Goal: Communication & Community: Answer question/provide support

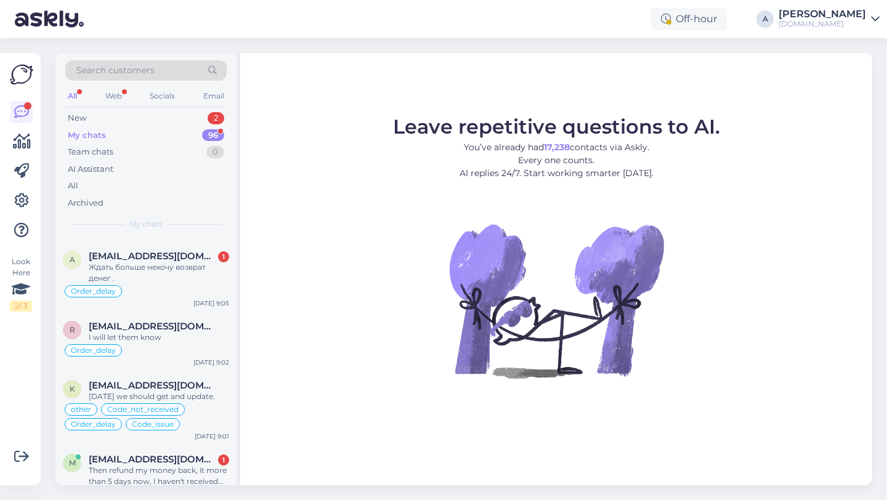
scroll to position [67, 0]
click at [155, 132] on div "My chats 96" at bounding box center [145, 135] width 161 height 17
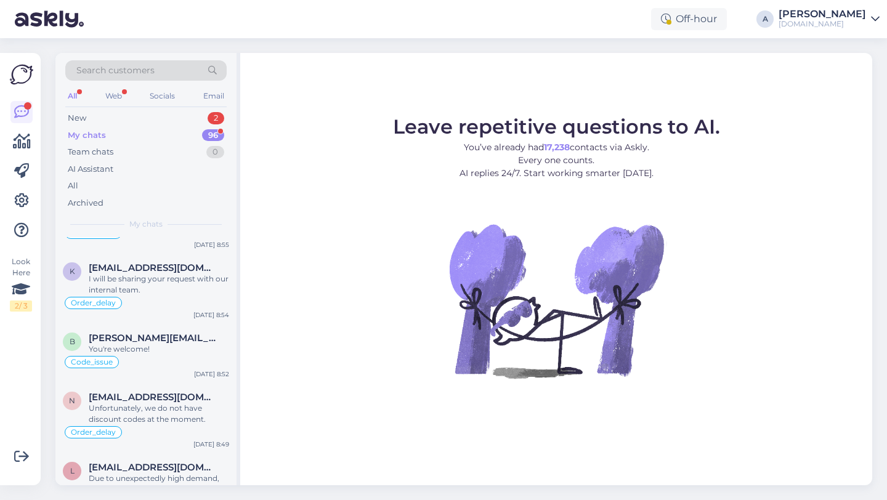
scroll to position [597, 0]
click at [166, 70] on div "Search customers" at bounding box center [145, 70] width 161 height 20
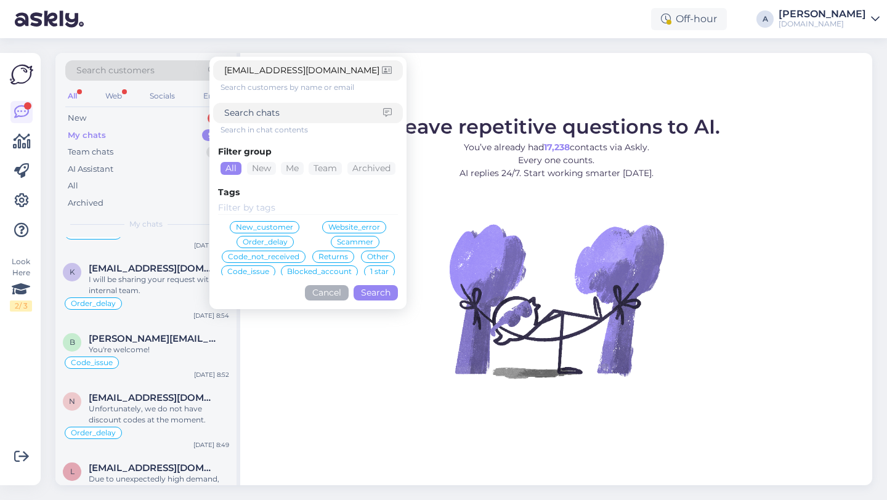
type input "[EMAIL_ADDRESS][DOMAIN_NAME]"
click at [380, 293] on button "Search" at bounding box center [376, 292] width 44 height 15
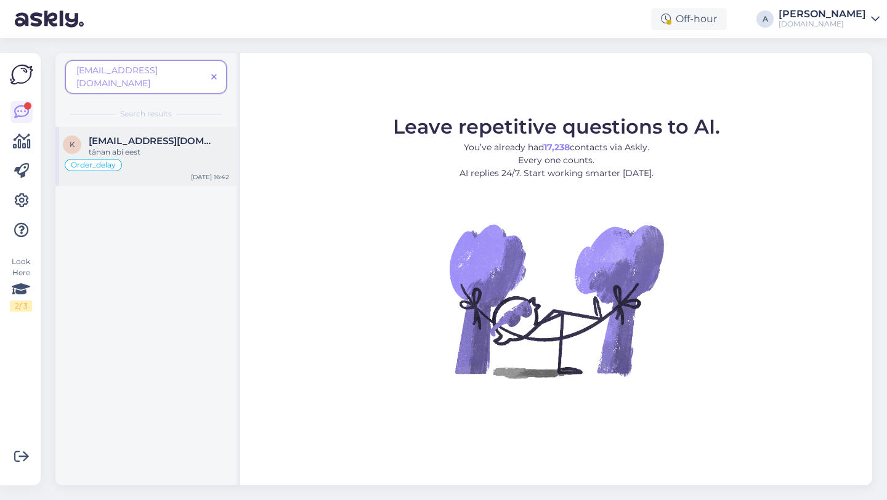
click at [172, 158] on div "Order_delay" at bounding box center [146, 165] width 166 height 15
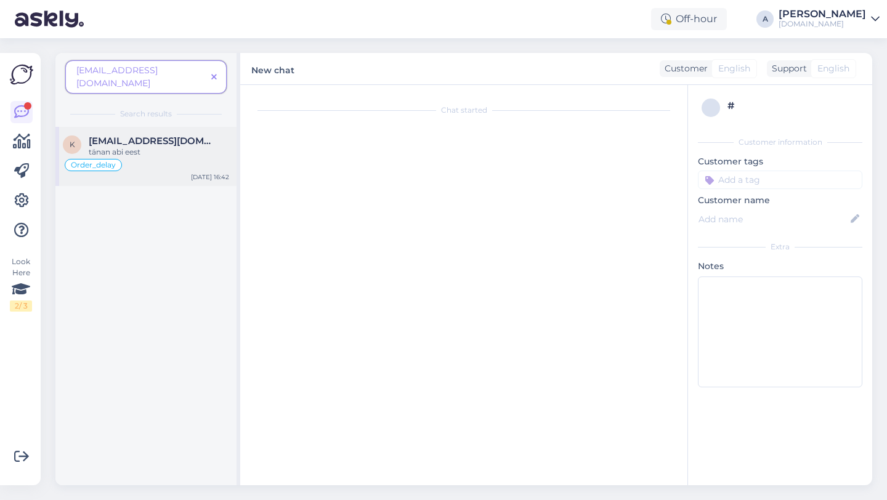
click at [172, 158] on div "Order_delay" at bounding box center [146, 165] width 166 height 15
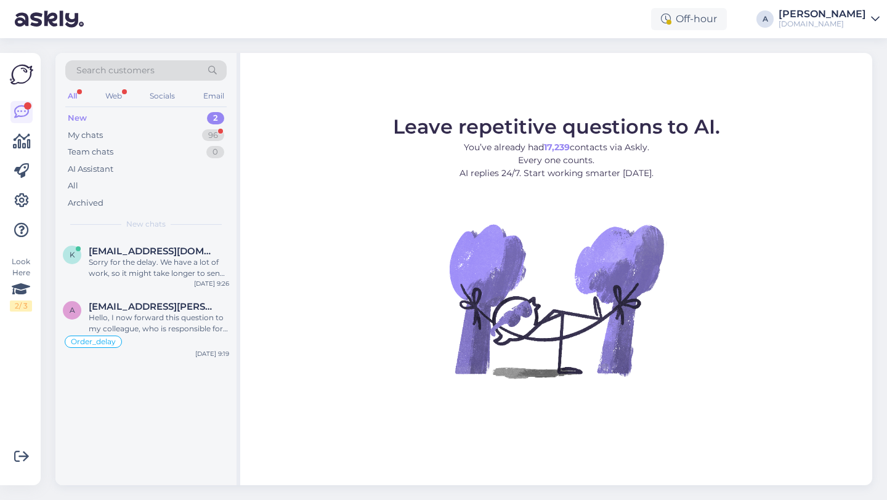
click at [198, 73] on div "Search customers" at bounding box center [145, 70] width 161 height 20
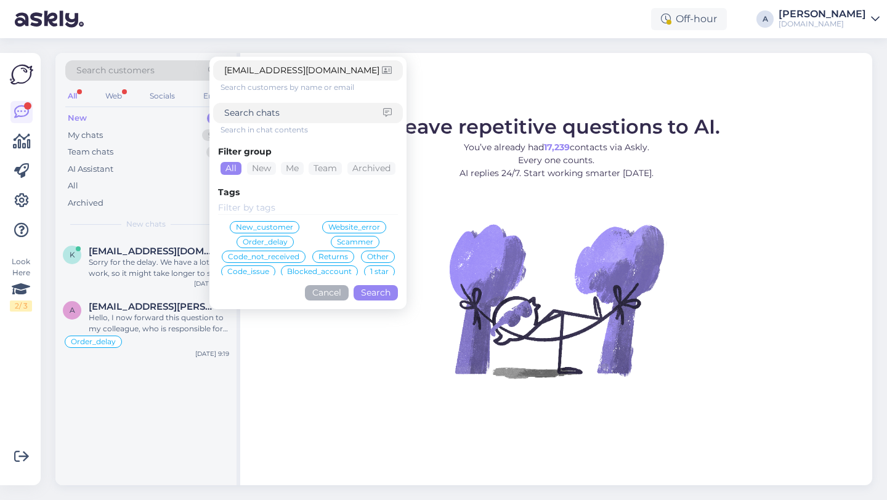
type input "[EMAIL_ADDRESS][DOMAIN_NAME]"
click at [372, 293] on button "Search" at bounding box center [376, 292] width 44 height 15
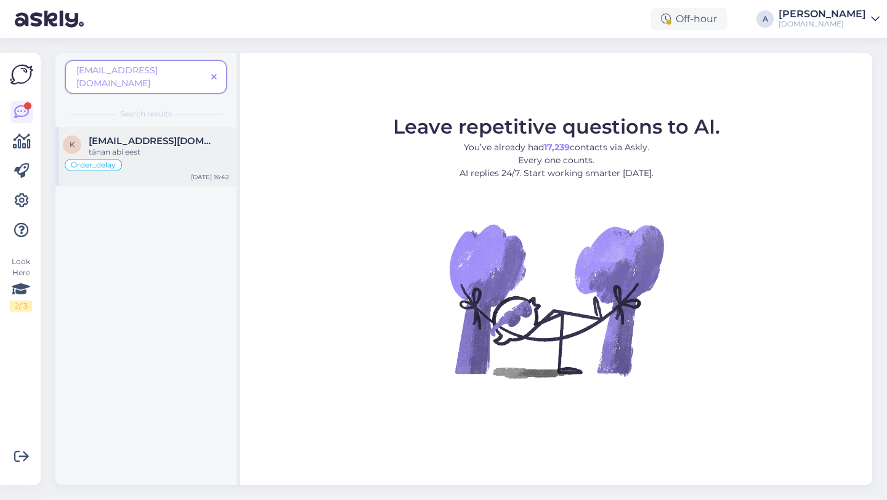
click at [168, 147] on div "tänan abi eest" at bounding box center [159, 152] width 141 height 11
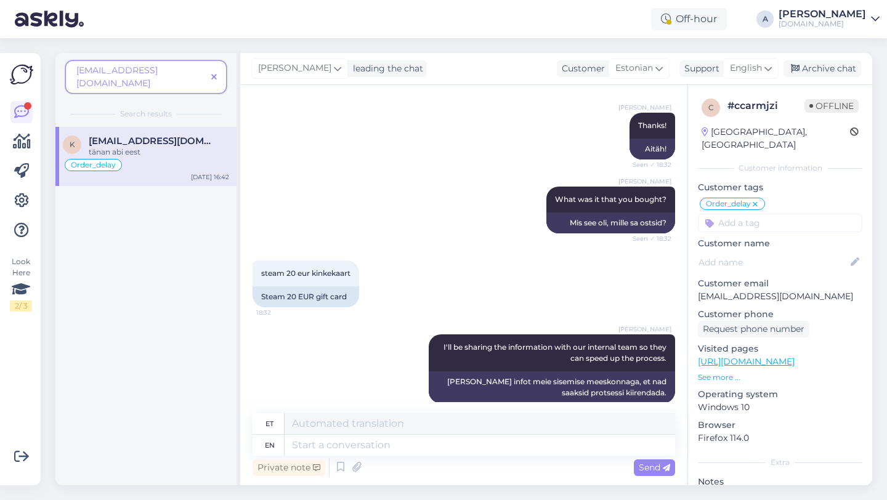
scroll to position [4024, 0]
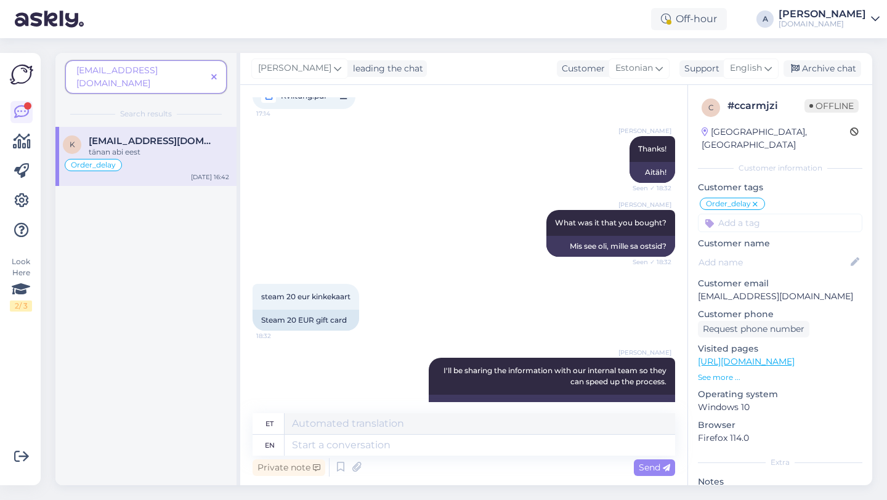
click at [213, 73] on icon at bounding box center [214, 77] width 6 height 9
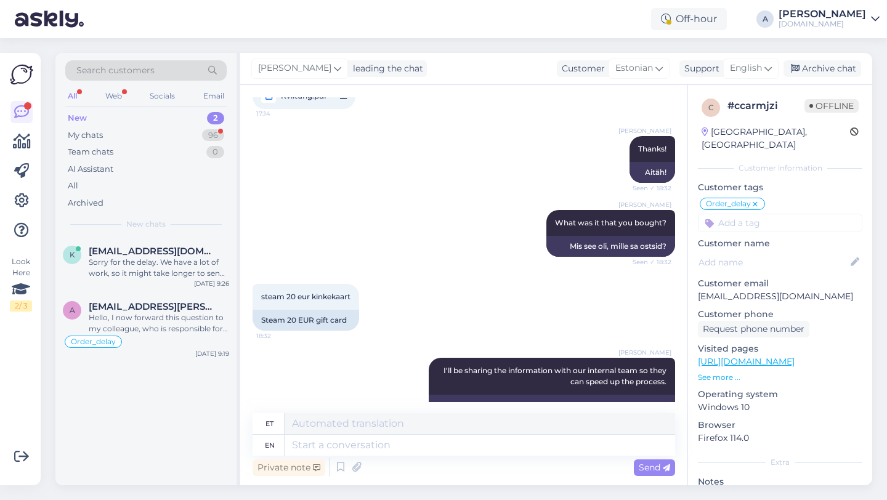
click at [185, 68] on div "Search customers" at bounding box center [145, 70] width 161 height 20
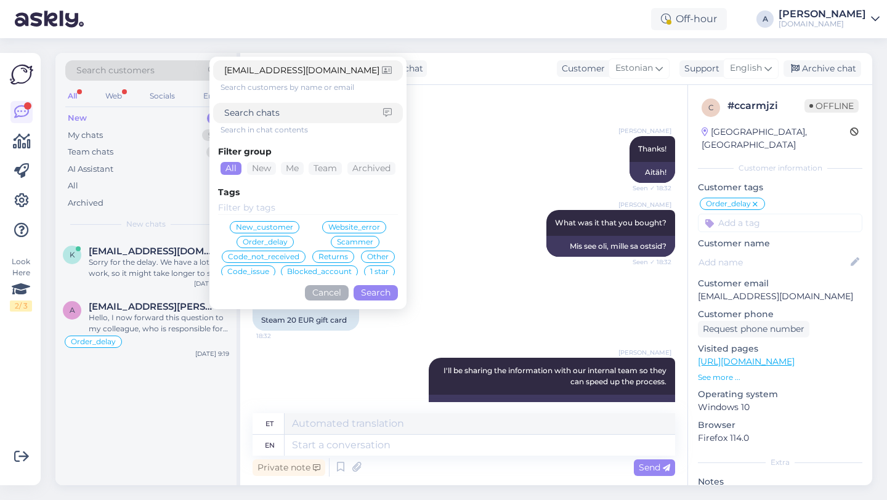
type input "daliacezaris@gmail.com"
click at [369, 290] on button "Search" at bounding box center [376, 292] width 44 height 15
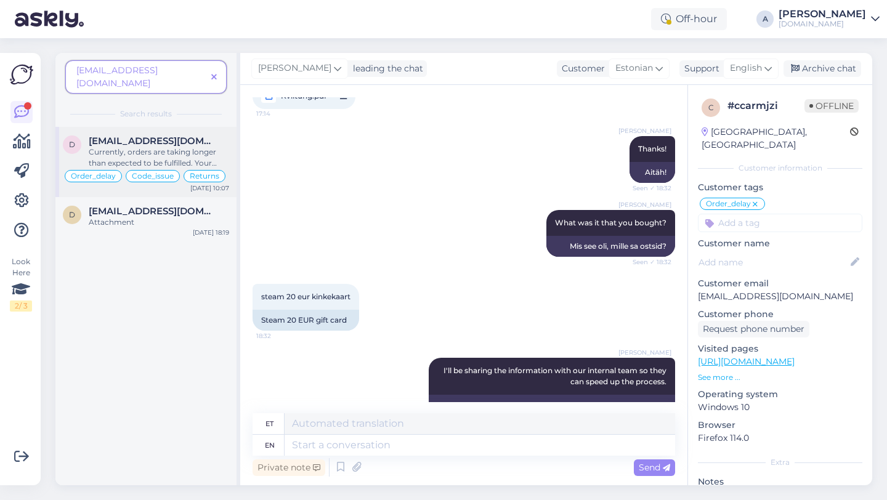
click at [155, 147] on div "Currently, orders are taking longer than expected to be fulfilled. Your order w…" at bounding box center [159, 158] width 141 height 22
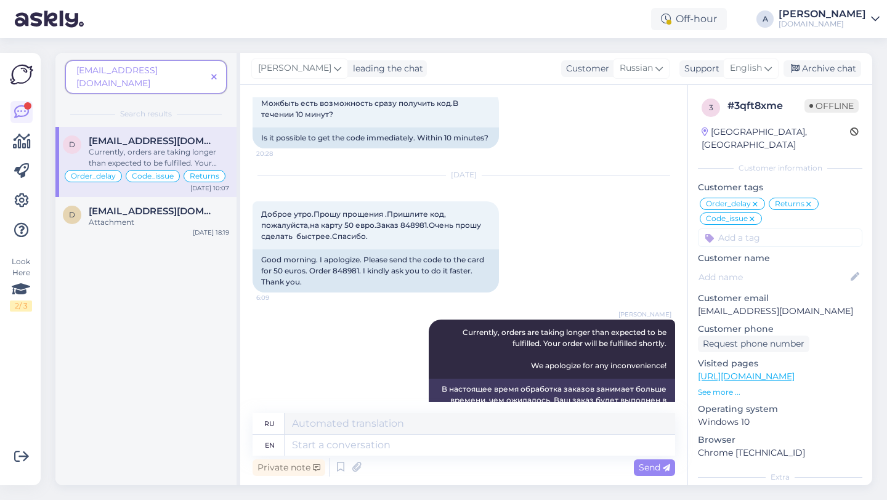
scroll to position [11437, 0]
click at [112, 217] on div "Attachment" at bounding box center [159, 222] width 141 height 11
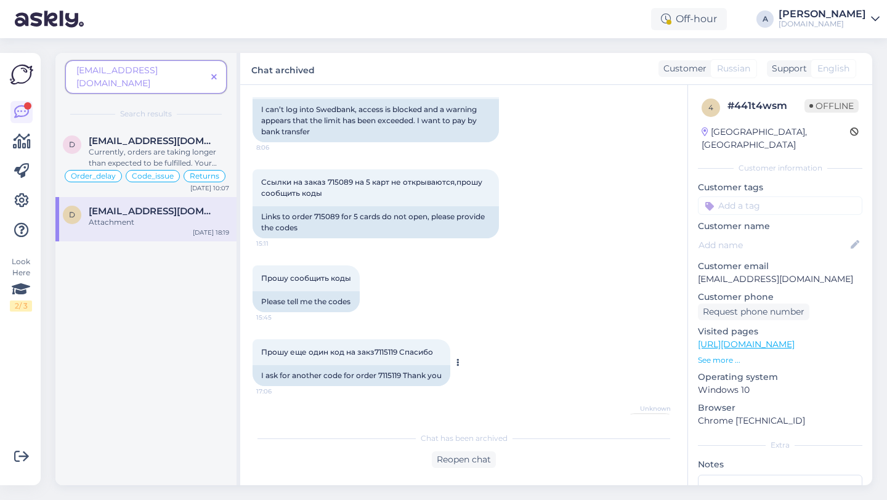
scroll to position [2273, 0]
click at [169, 147] on div "Currently, orders are taking longer than expected to be fulfilled. Your order w…" at bounding box center [159, 158] width 141 height 22
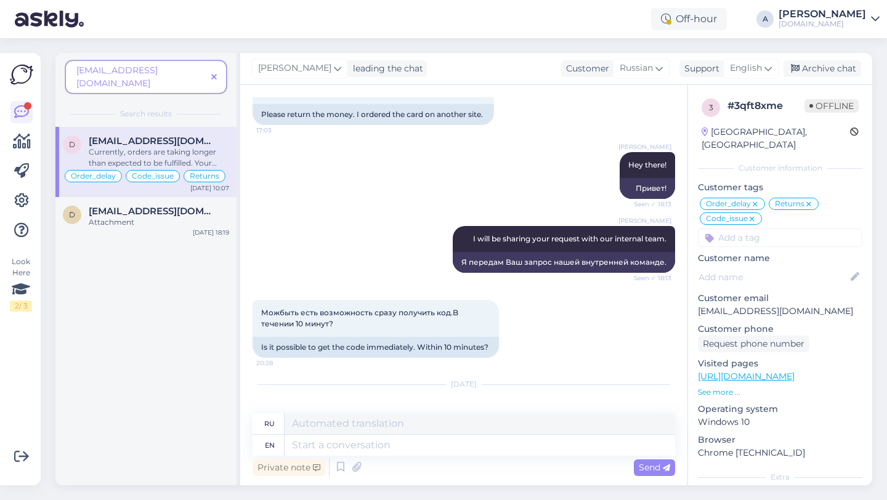
scroll to position [11228, 0]
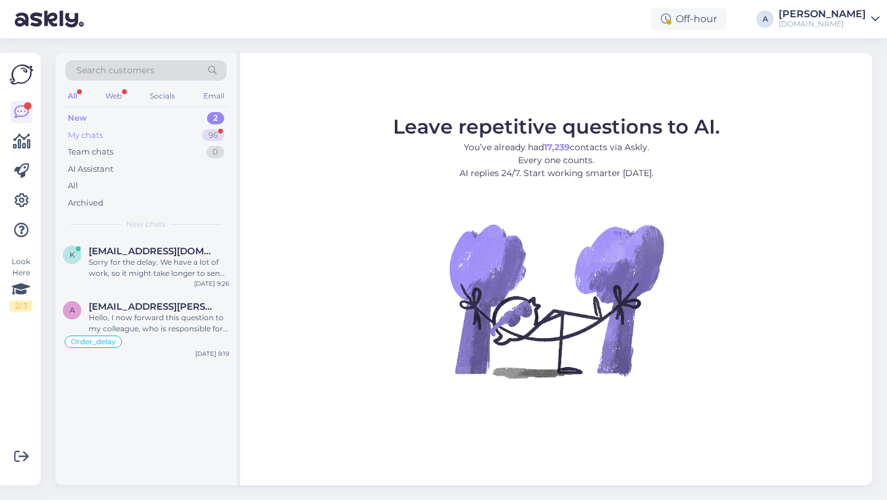
click at [211, 134] on div "96" at bounding box center [213, 135] width 22 height 12
click at [576, 303] on img at bounding box center [557, 301] width 222 height 222
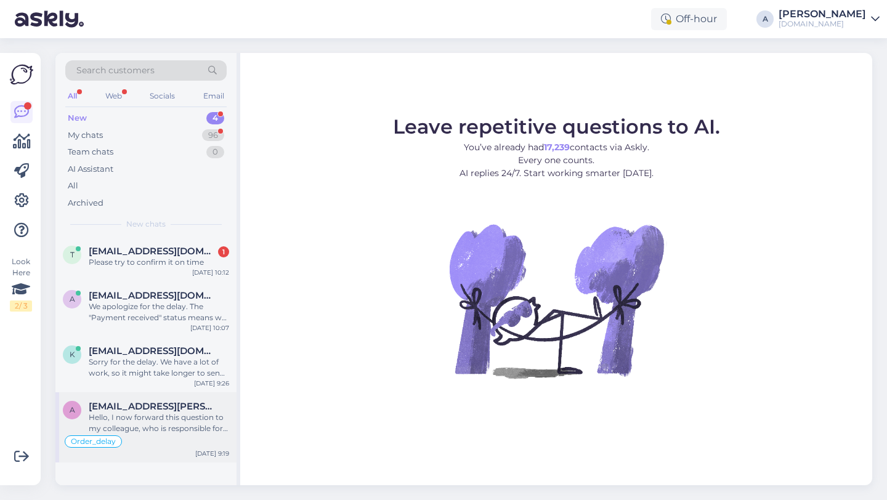
click at [171, 427] on div "Hello, I now forward this question to my colleague, who is responsible for this…" at bounding box center [159, 423] width 141 height 22
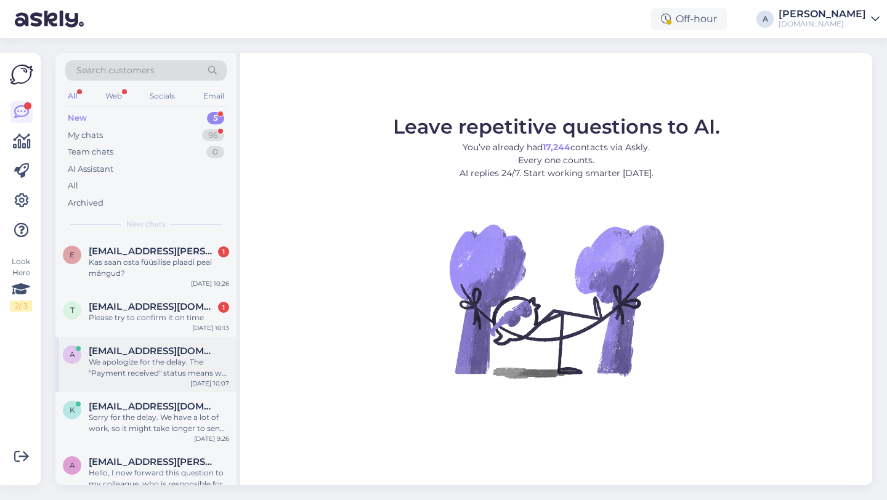
scroll to position [33, 0]
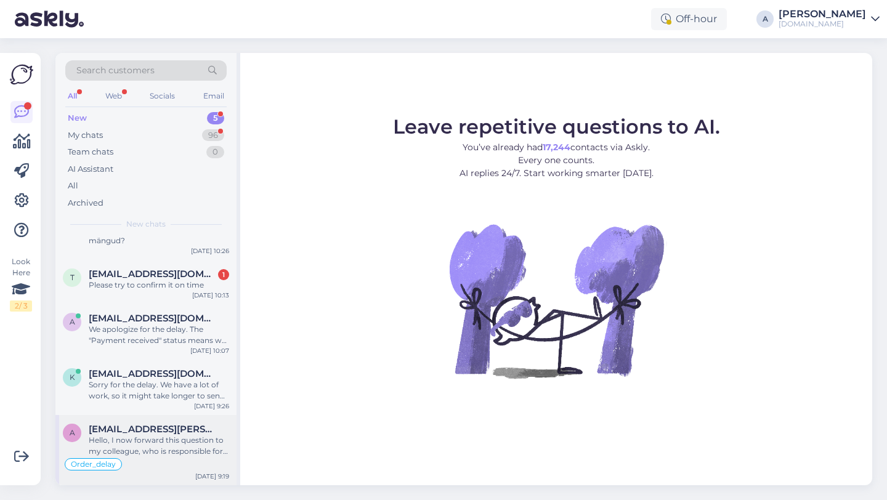
click at [163, 451] on div "Hello, I now forward this question to my colleague, who is responsible for this…" at bounding box center [159, 446] width 141 height 22
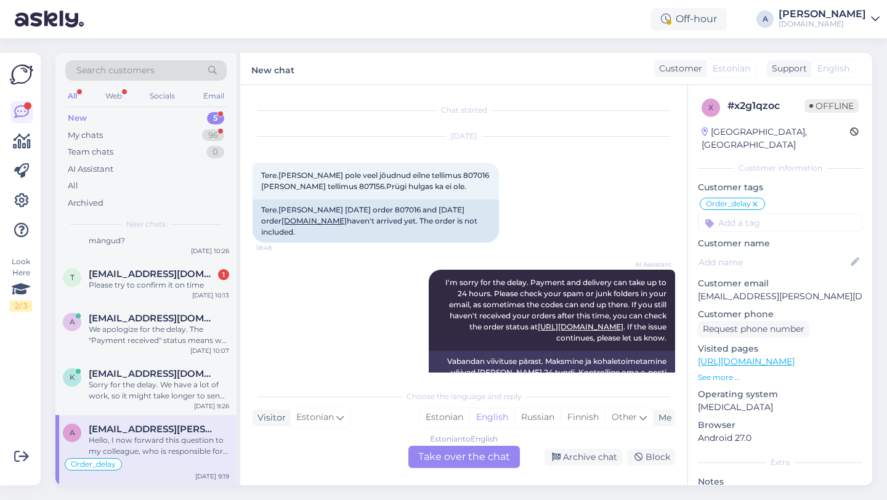
scroll to position [3393, 0]
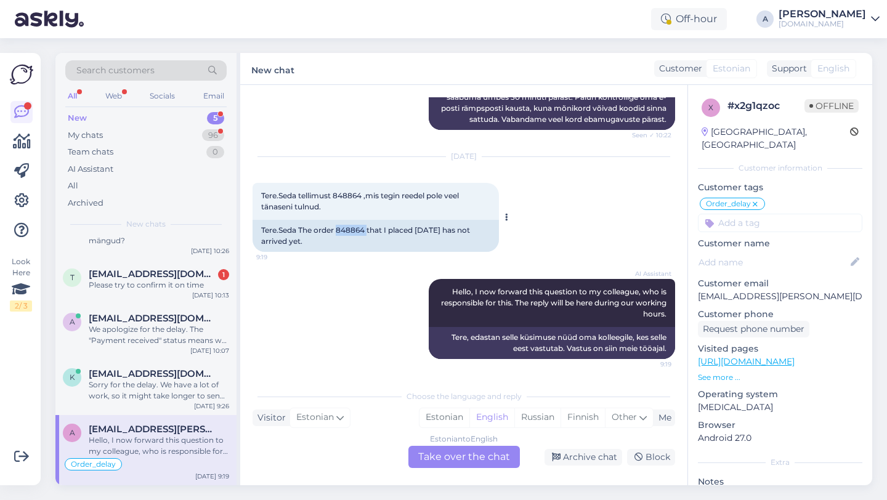
drag, startPoint x: 369, startPoint y: 231, endPoint x: 338, endPoint y: 231, distance: 30.8
click at [338, 231] on div "Tere.Seda The order 848864 that I placed on Friday has not arrived yet." at bounding box center [376, 236] width 247 height 32
copy div "848864"
click at [436, 454] on div "Estonian to English Take over the chat" at bounding box center [465, 457] width 112 height 22
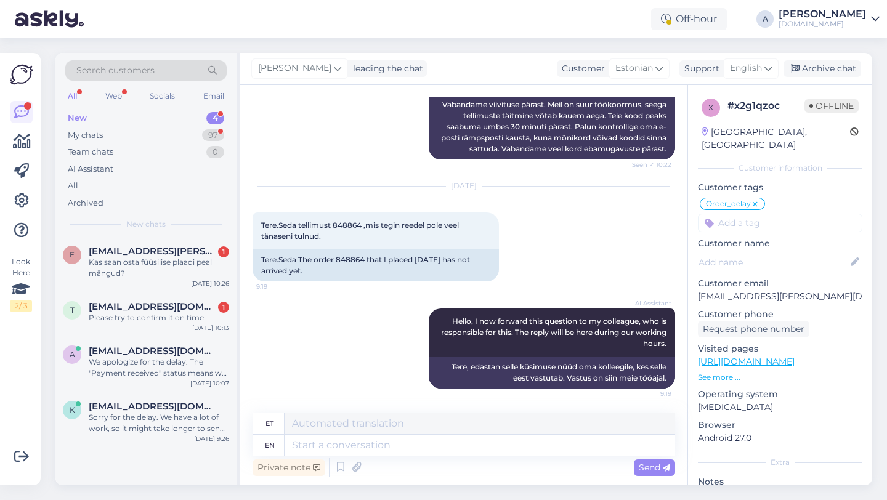
scroll to position [0, 0]
click at [388, 449] on textarea at bounding box center [480, 445] width 391 height 21
type textarea "Hey th"
type textarea "Hei"
type textarea "Hey there!"
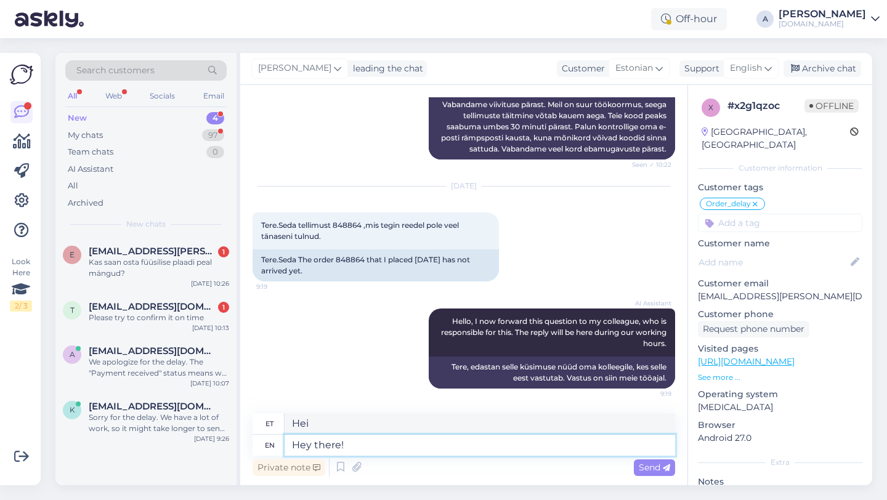
type textarea "Tere!"
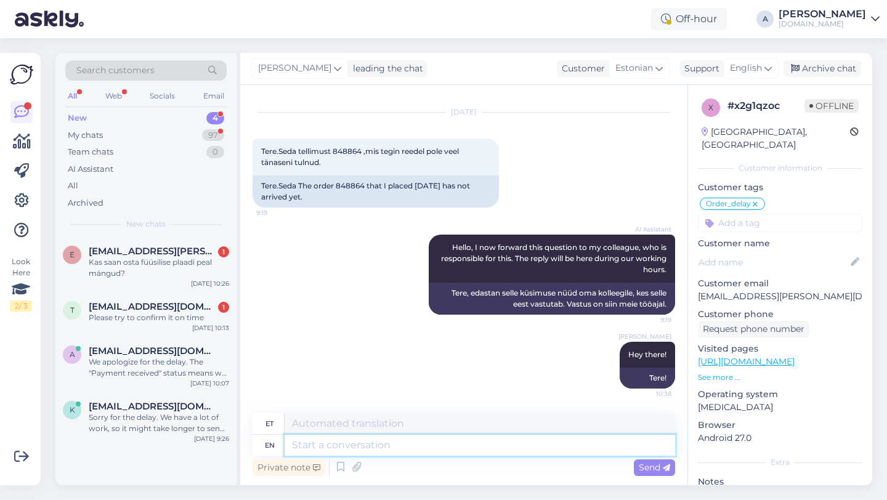
click at [325, 442] on textarea at bounding box center [480, 445] width 391 height 21
paste textarea "Due to unexpectedly high demand, the supplier has encountered delivery difficul…"
type textarea "Due to unexpectedly high demand, the supplier has encountered delivery difficul…"
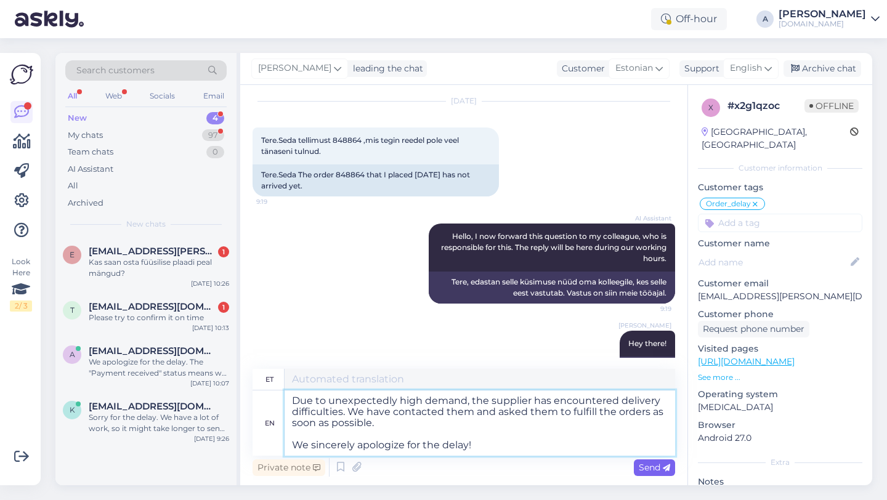
type textarea "Ootamatult suure nõudluse tõttu on tarnijal tekkinud tarneraskusi. Oleme nendeg…"
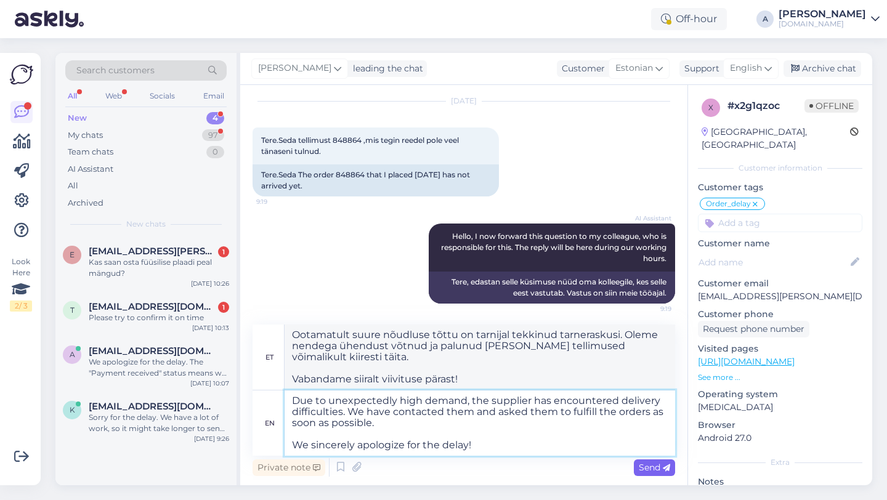
type textarea "Due to unexpectedly high demand, the supplier has encountered delivery difficul…"
click at [651, 467] on span "Send" at bounding box center [654, 467] width 31 height 11
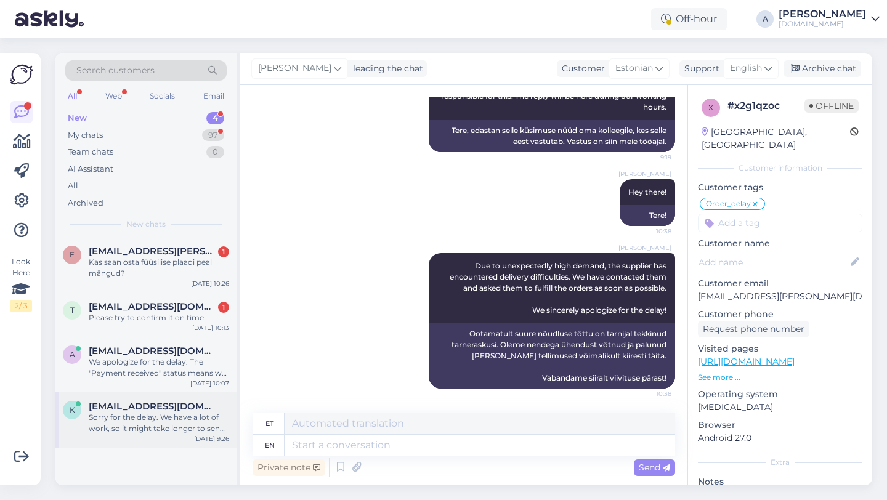
click at [189, 418] on div "Sorry for the delay. We have a lot of work, so it might take longer to send ord…" at bounding box center [159, 423] width 141 height 22
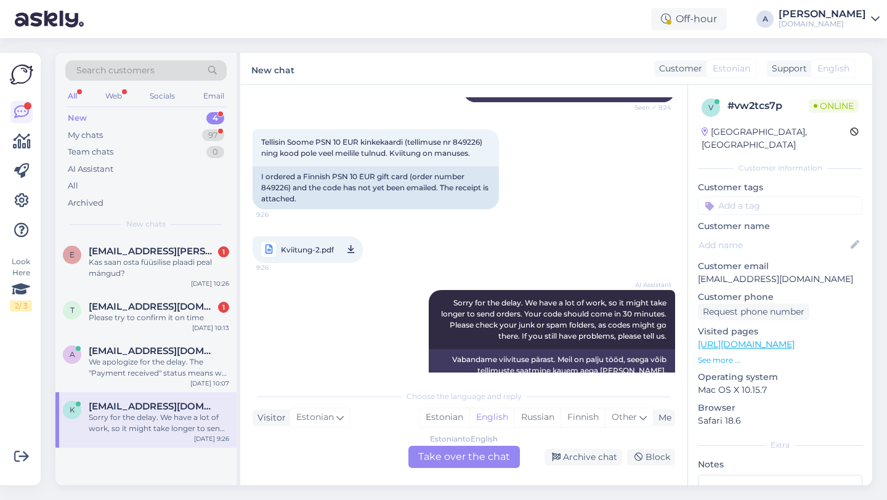
scroll to position [180, 0]
drag, startPoint x: 288, startPoint y: 187, endPoint x: 253, endPoint y: 187, distance: 35.1
click at [253, 187] on div "I ordered a Finnish PSN 10 EUR gift card (order number 849226) and the code has…" at bounding box center [376, 189] width 247 height 43
copy div "849226"
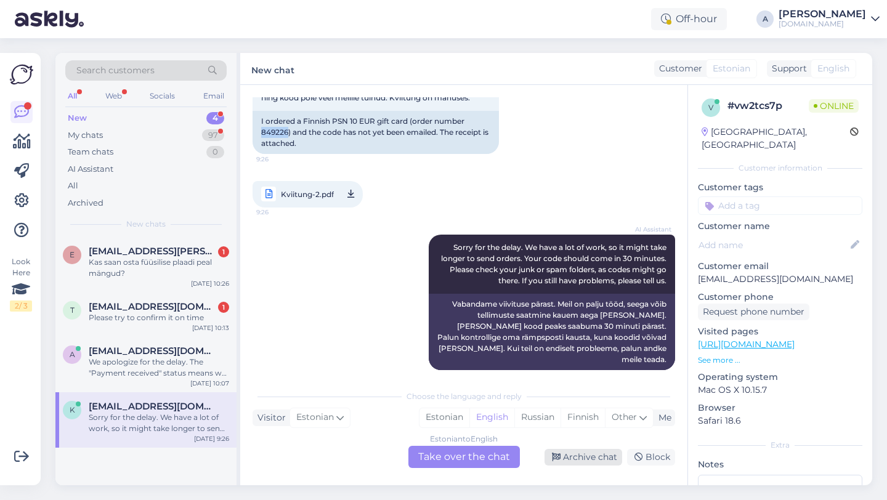
click at [569, 455] on div "Archive chat" at bounding box center [584, 457] width 78 height 17
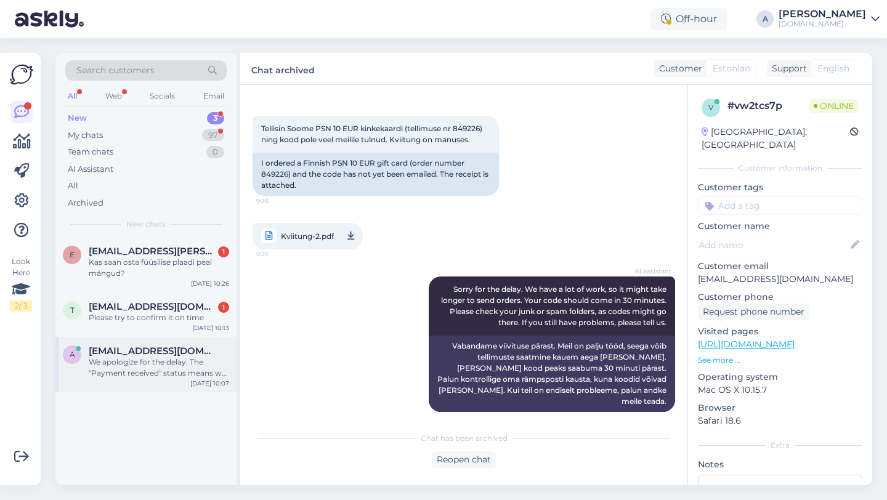
click at [145, 369] on div "We apologize for the delay. The "Payment received" status means we are still wo…" at bounding box center [159, 368] width 141 height 22
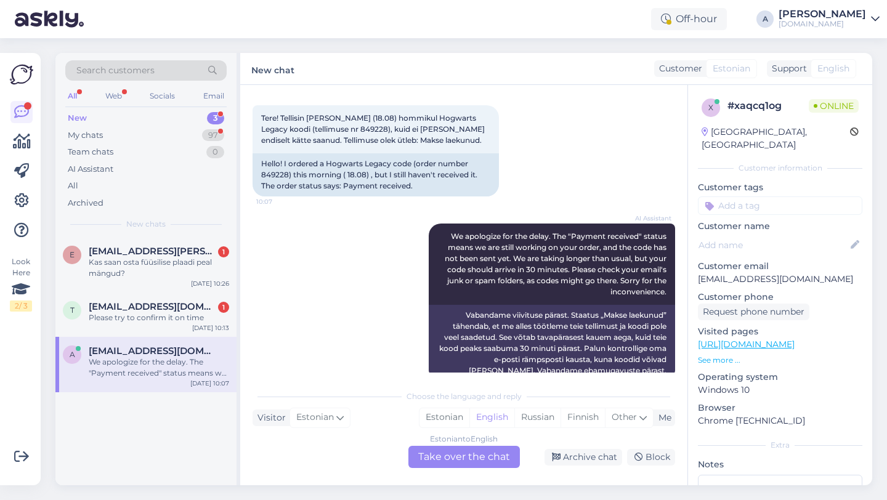
scroll to position [0, 0]
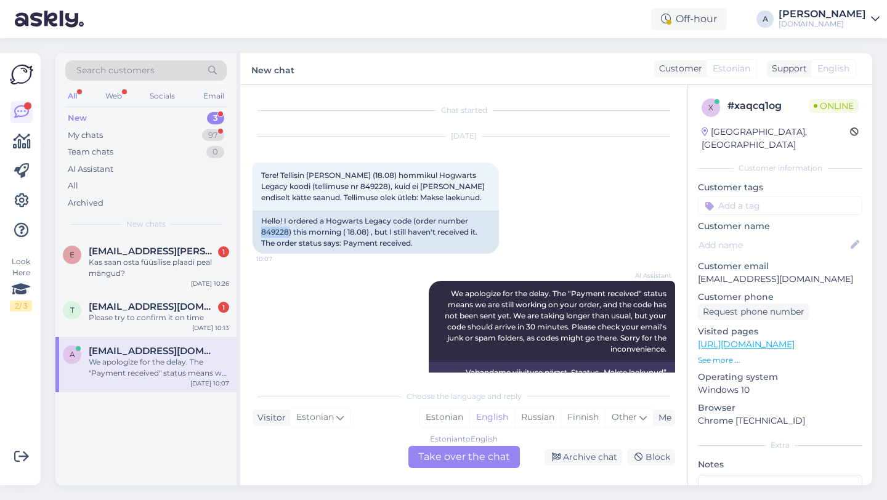
drag, startPoint x: 288, startPoint y: 233, endPoint x: 251, endPoint y: 233, distance: 37.6
click at [251, 233] on div "Chat started Aug 18 2025 Tere! Tellisin täna (18.08) hommikul Hogwarts Legacy k…" at bounding box center [463, 285] width 447 height 401
copy div "849228"
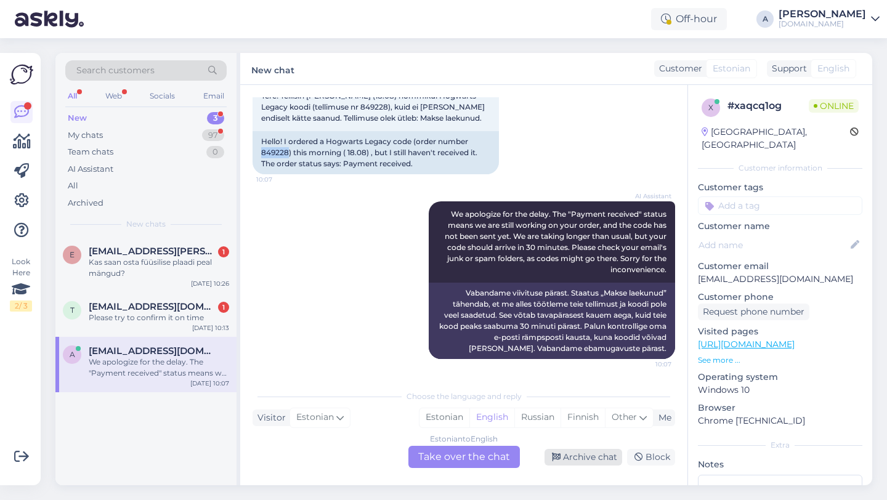
click at [579, 455] on div "Archive chat" at bounding box center [584, 457] width 78 height 17
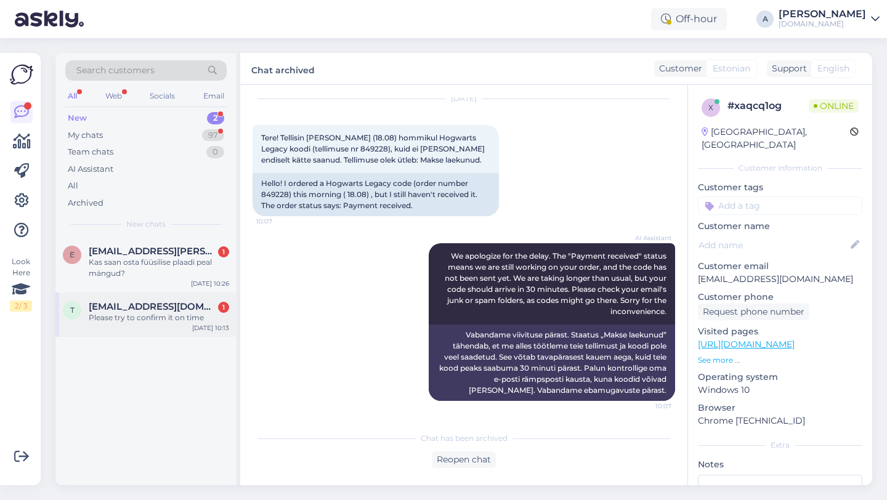
click at [165, 313] on div "Please try to confirm it on time" at bounding box center [159, 317] width 141 height 11
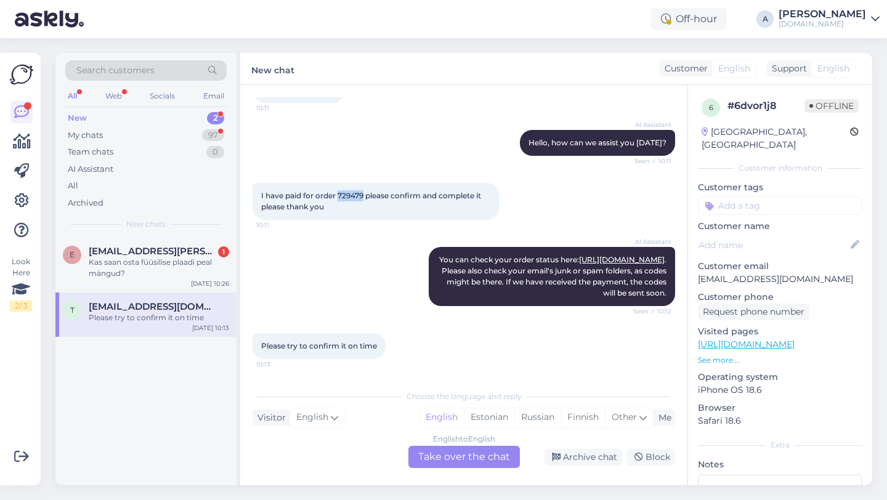
drag, startPoint x: 365, startPoint y: 196, endPoint x: 338, endPoint y: 196, distance: 27.7
click at [338, 196] on span "I have paid for order 729479 please confirm and complete it please thank you" at bounding box center [372, 201] width 222 height 20
copy span "729479"
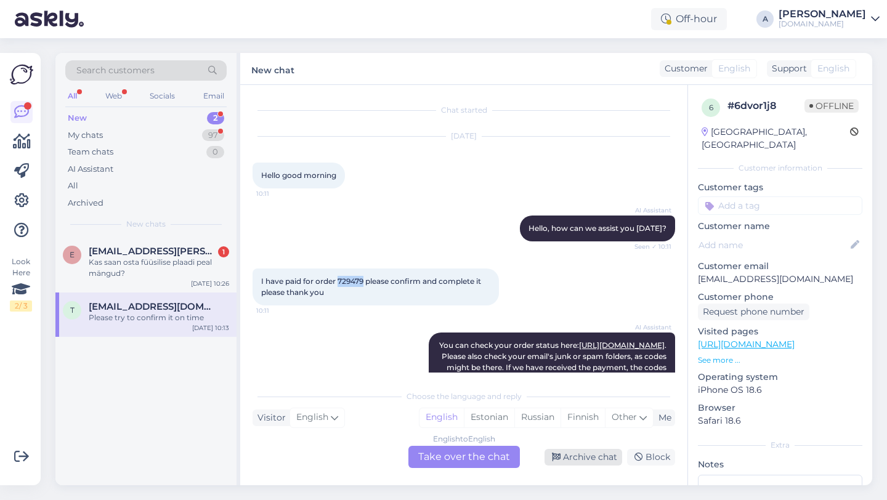
click at [587, 454] on div "Archive chat" at bounding box center [584, 457] width 78 height 17
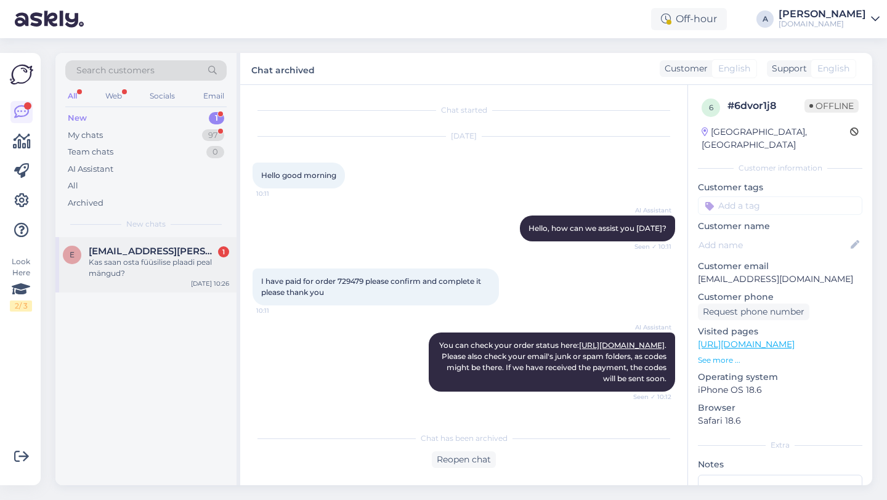
click at [131, 254] on span "elari.birnbaum@gmail.com" at bounding box center [153, 251] width 128 height 11
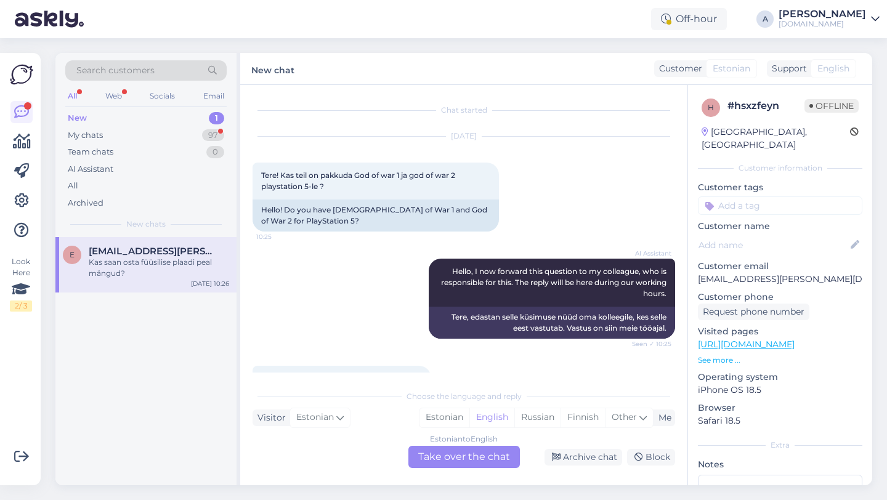
scroll to position [54, 0]
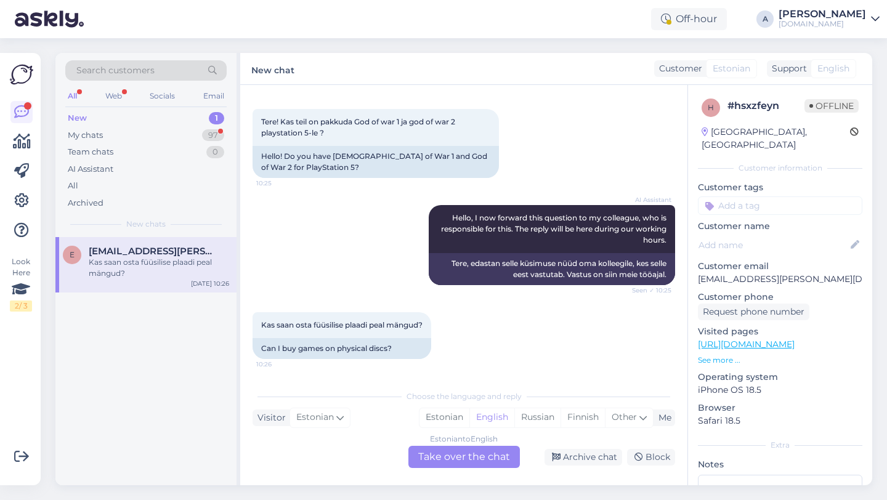
click at [444, 463] on div "Estonian to English Take over the chat" at bounding box center [465, 457] width 112 height 22
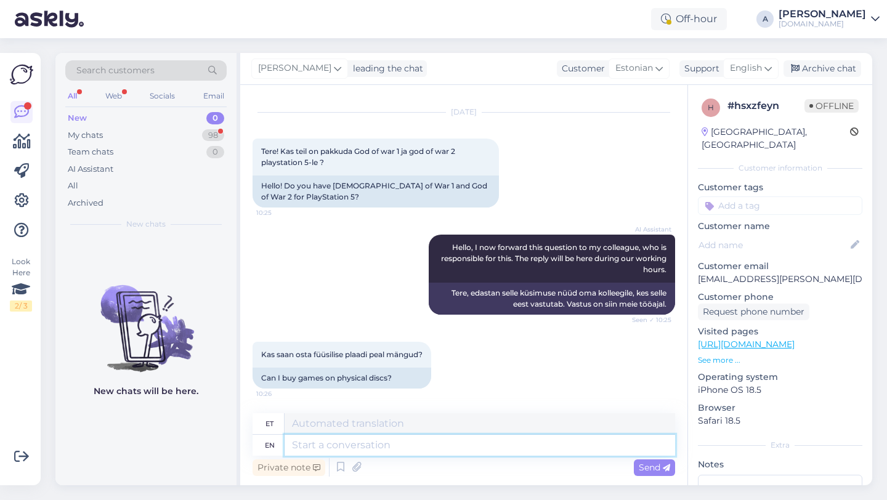
click at [379, 443] on textarea at bounding box center [480, 445] width 391 height 21
type textarea "Hey"
type textarea "Hei"
type textarea "Hey there!"
type textarea "Tere!"
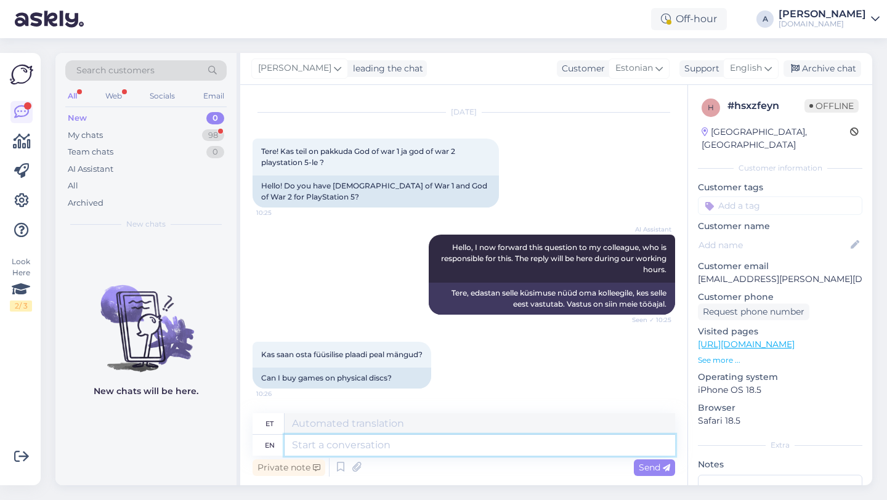
scroll to position [98, 0]
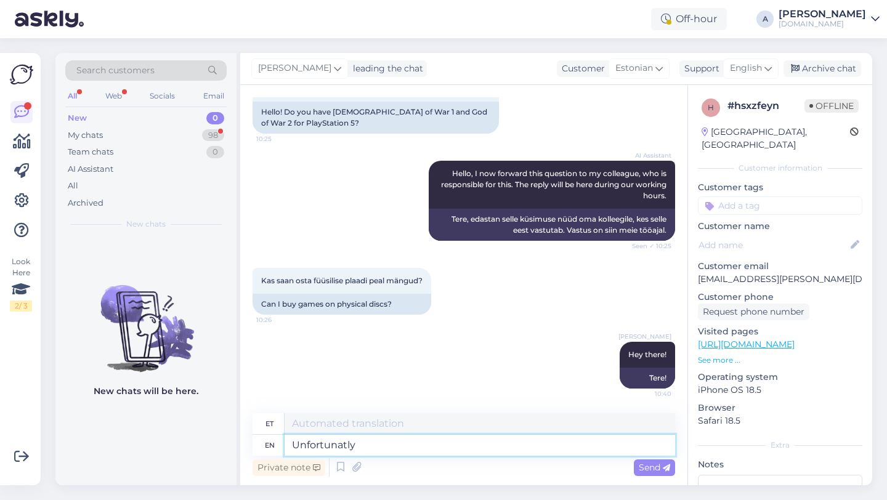
type textarea "Unfortunatly w"
type textarea "Kahjuks"
type textarea "Unfortunatly we"
type textarea "Kahjuks w"
type textarea "Unfortunatly we"
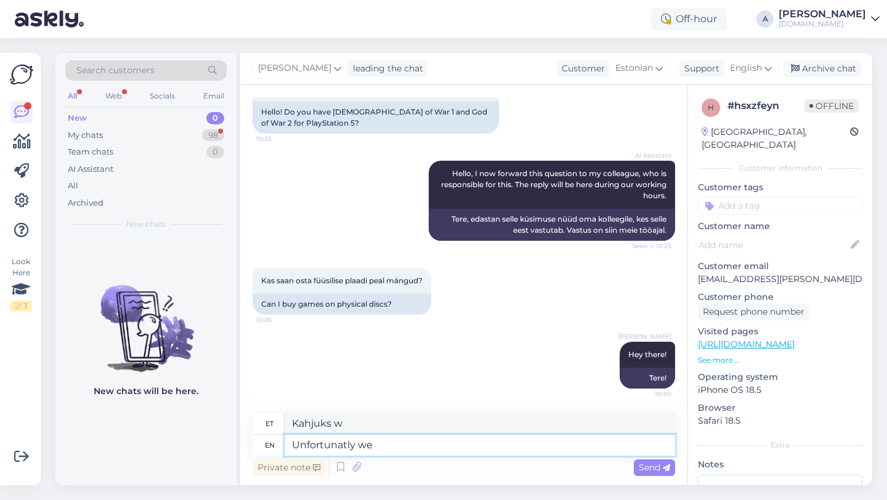
type textarea "Kahjuks me"
type textarea "Unfortunatly we do o"
type textarea "Kahjuks me teeme seda"
type textarea "Unfortunatly we do ot"
type textarea "Kahjuks me seda ei tee"
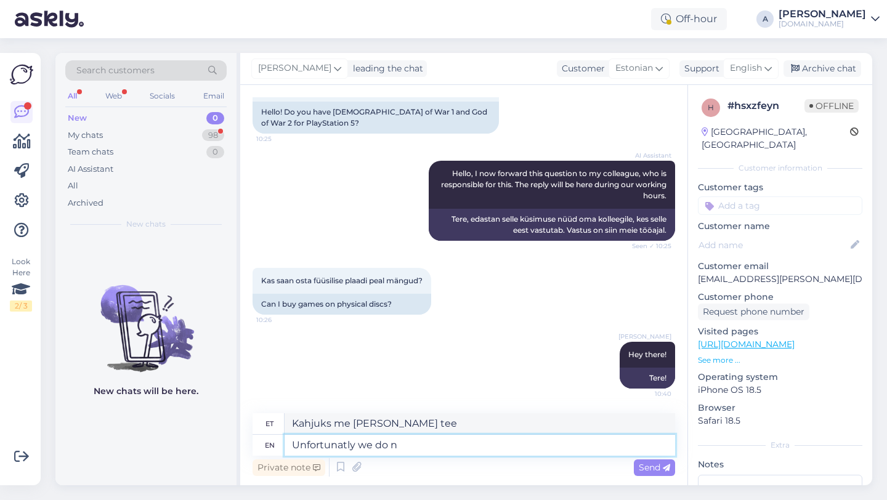
type textarea "Unfortunatly we do no"
type textarea "Kahjuks me teeme seda"
type textarea "Unfortunatly we do not ha"
type textarea "Kahjuks me seda ei tee"
type textarea "Unfortunatly we do not have i"
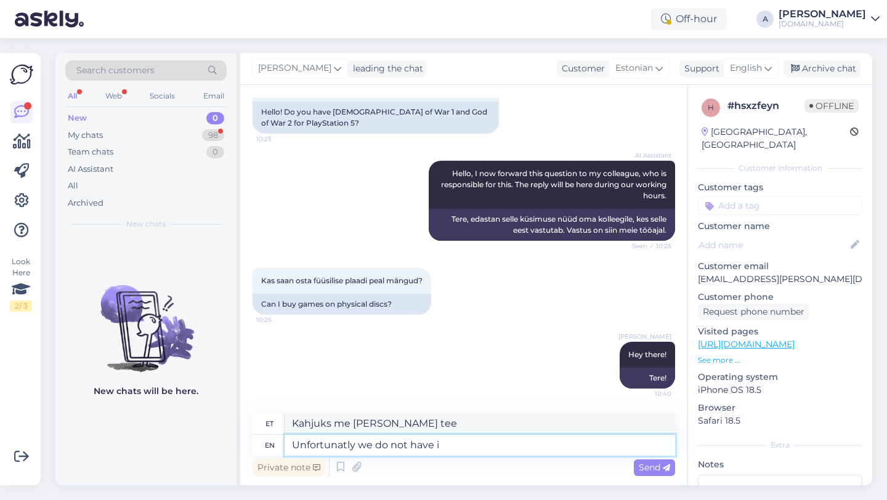
type textarea "Kahjuks meil pole"
type textarea "Unfortunatly we do not have it"
type textarea "Kahjuks meil seda pole"
type textarea "Unfortunatly we do not have it for"
type textarea "Kahjuks pole meil seda selleks"
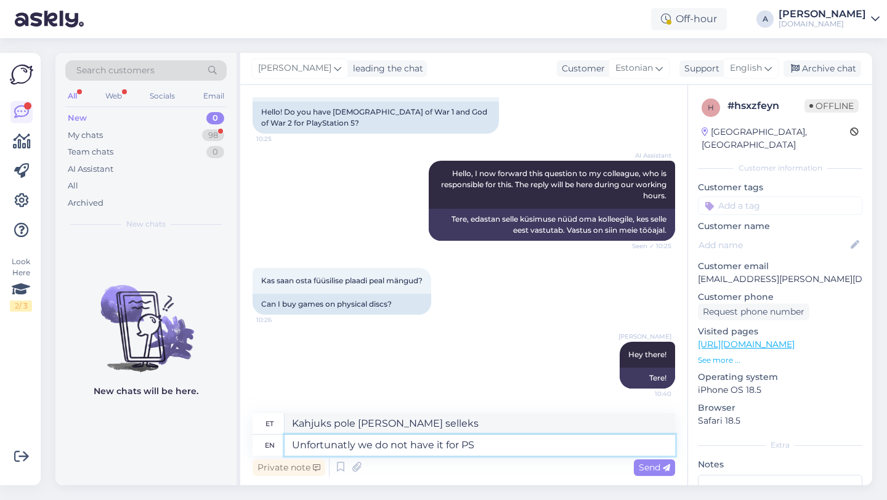
type textarea "Unfortunatly we do not have it for PS5"
type textarea "Kahjuks meil seda PS5 jaoks pole."
type textarea "Unfortunatly we do not have it for PS5 and"
type textarea "Kahjuks meil seda PS5 jaoks pole ja"
type textarea "Unfortunatly we do not have it for PS5 and un"
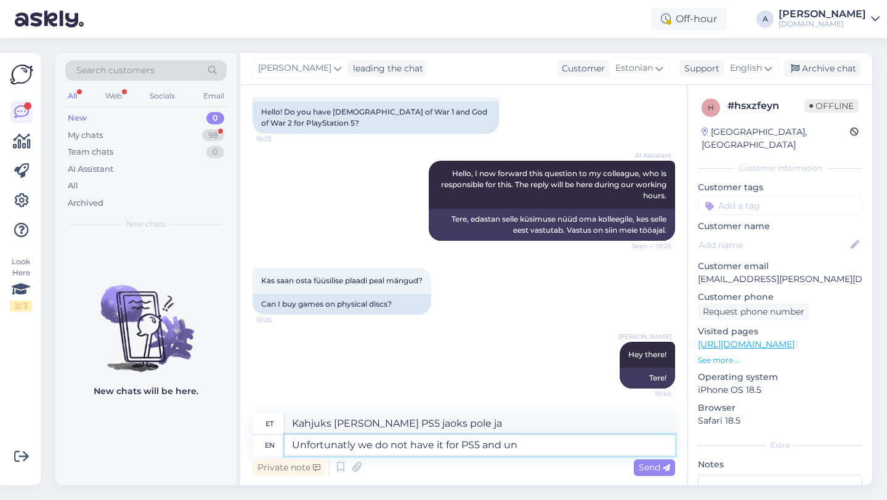
type textarea "Kahjuks meil seda PS5 ja ÜRO jaoks pole."
type textarea "Unfortunatly we do not have it for PS5 and"
type textarea "Kahjuks meil seda PS5 jaoks pole ja"
type textarea "Unfortunatly we do not have it for PS5 and we"
type textarea "Kahjuks meil seda PS5 jaoks pole ja me"
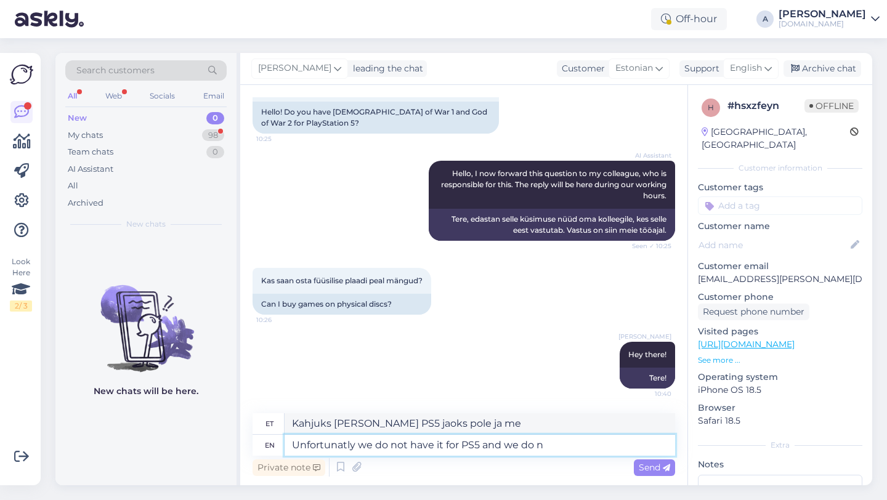
type textarea "Unfortunatly we do not have it for PS5 and we do no"
type textarea "Kahjuks meil seda PS5 jaoks pole ja meil on küll."
type textarea "Unfortunatly we do not have it for PS5 and we do not"
type textarea "Kahjuks meil seda PS5 jaoks pole ja meil pole ka"
type textarea "Unfortunatly we do not have it for PS5 and we do not sell"
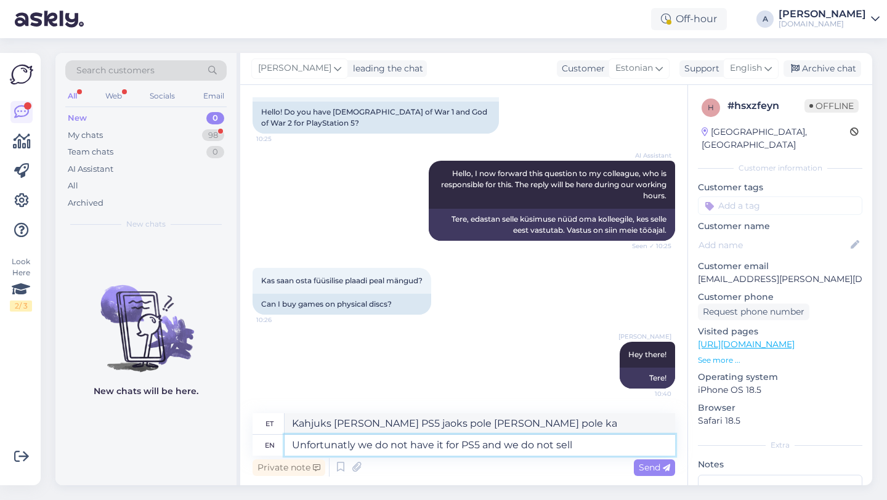
type textarea "Kahjuks meil seda PS5 jaoks pole ja me ei müü."
type textarea "Unfortunatly we do not have it for PS5 and we do not sell physical"
type textarea "Kahjuks meil seda PS5 jaoks pole ja me ei müü füüsilist mängu."
type textarea "Unfortunatly we do not have it for PS5 and we do not sell physical products."
type textarea "Kahjuks meil seda PS5 jaoks pole ja me ei müü füüsilisi tooteid."
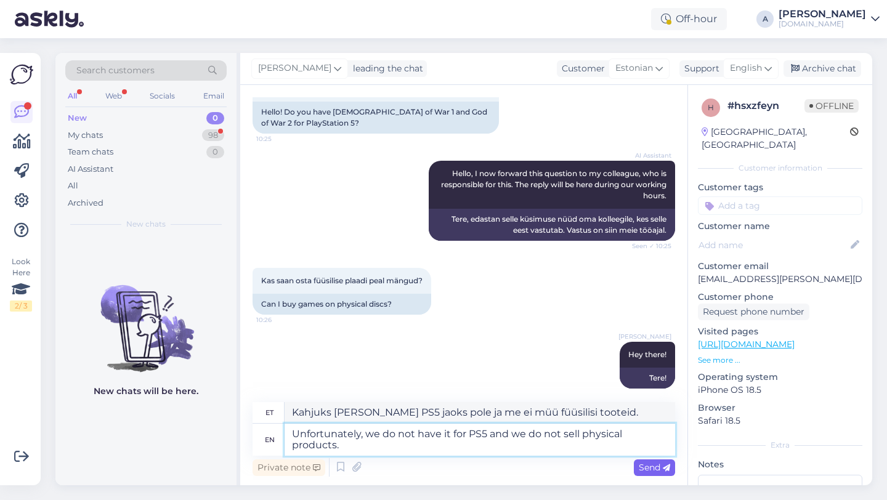
type textarea "Unfortunately, we do not have it for PS5 and we do not sell physical products."
click at [639, 468] on span "Send" at bounding box center [654, 467] width 31 height 11
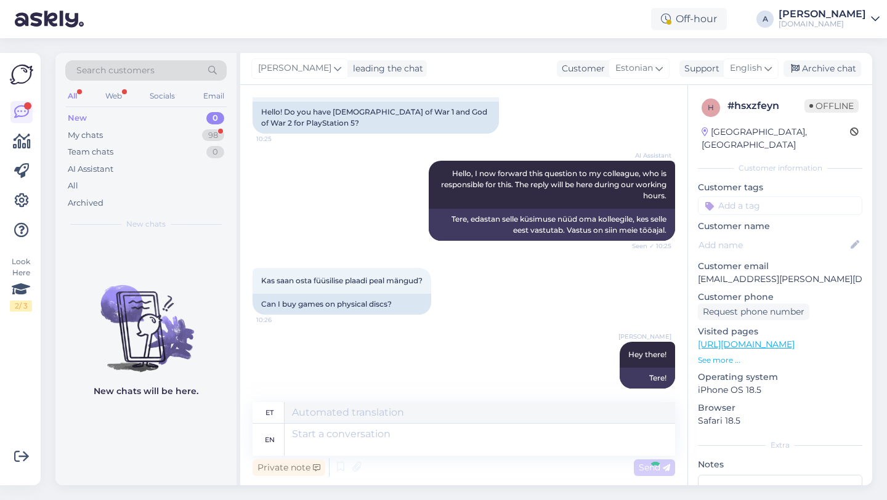
scroll to position [194, 0]
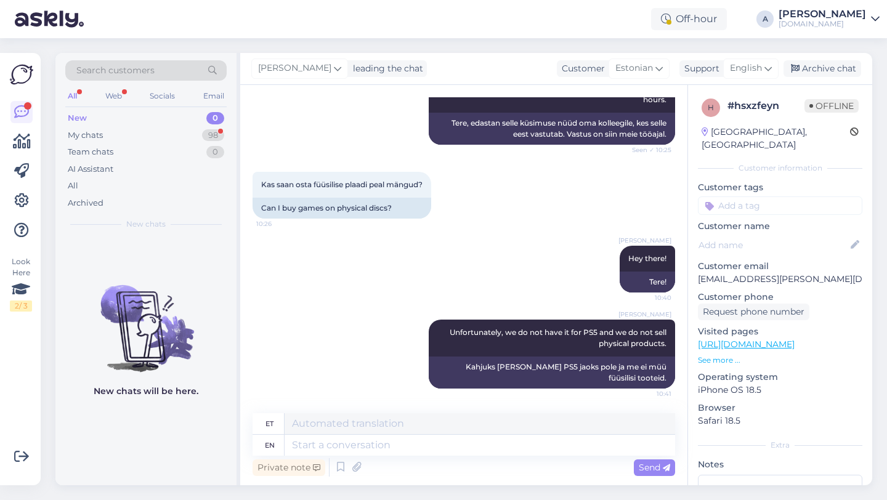
click at [763, 181] on p "Customer tags" at bounding box center [780, 187] width 165 height 13
click at [757, 197] on input at bounding box center [780, 206] width 165 height 18
type input "ot"
click at [807, 235] on span "Other" at bounding box center [799, 238] width 22 height 7
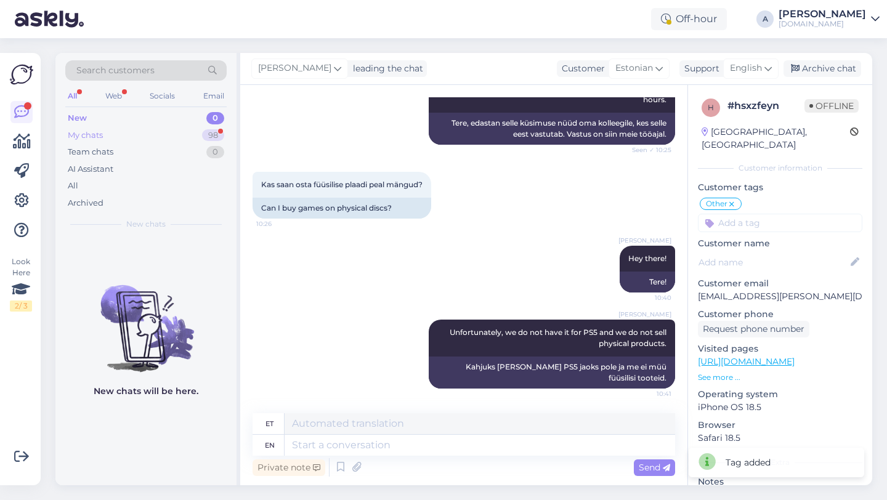
click at [211, 138] on div "98" at bounding box center [213, 135] width 22 height 12
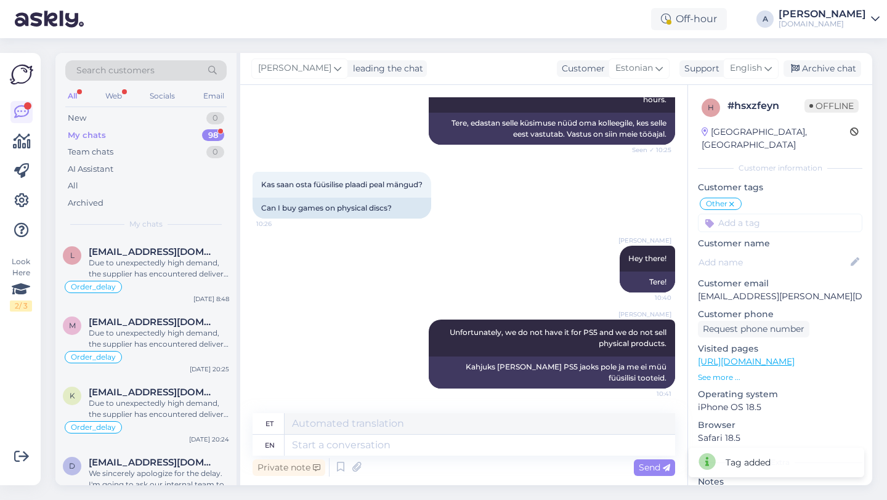
scroll to position [1013, 0]
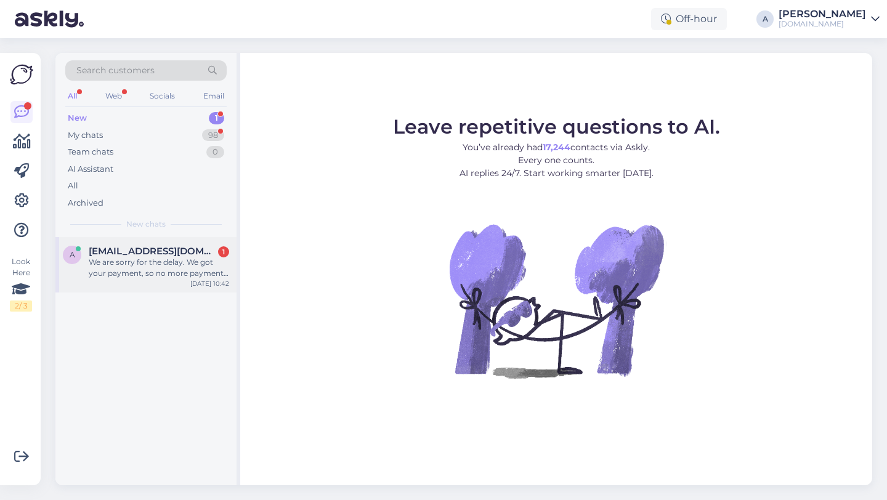
click at [173, 275] on div "We are sorry for the delay. We got your payment, so no more payment is needed. …" at bounding box center [159, 268] width 141 height 22
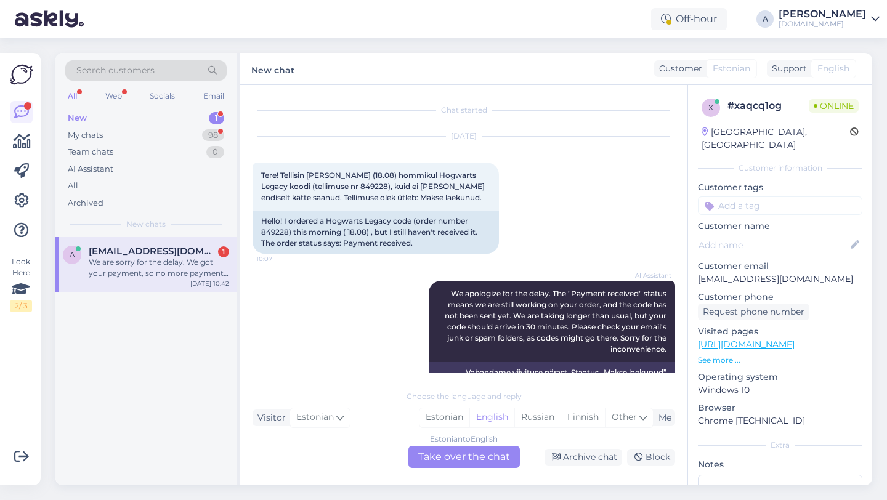
scroll to position [349, 0]
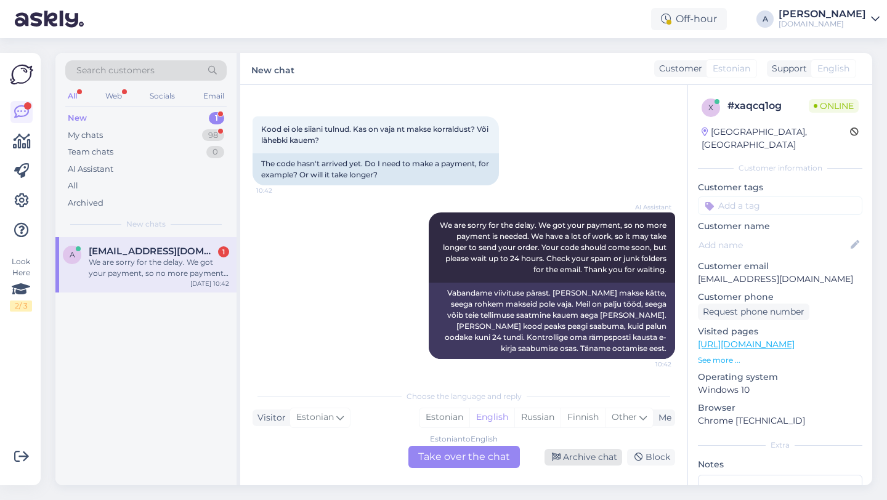
click at [595, 455] on div "Archive chat" at bounding box center [584, 457] width 78 height 17
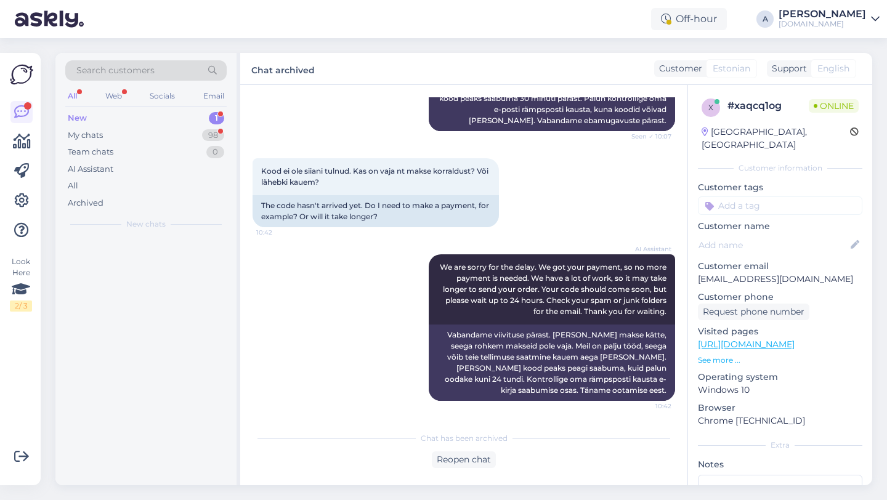
scroll to position [308, 0]
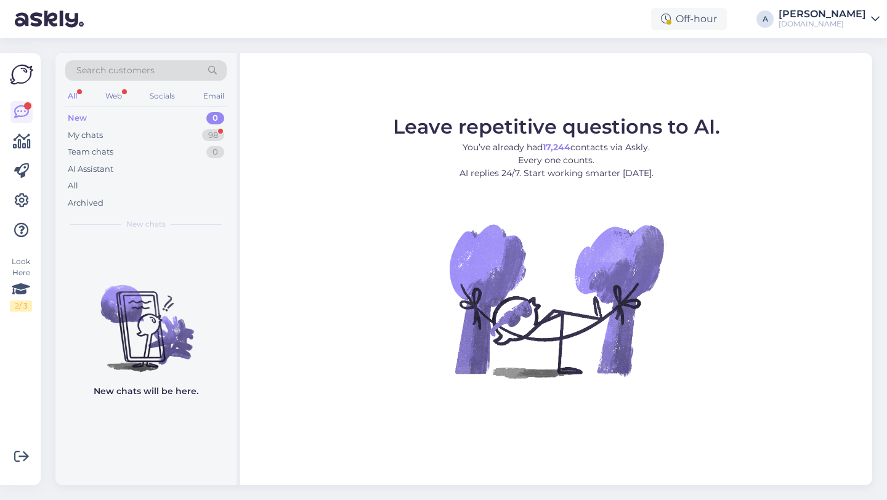
click at [218, 361] on img at bounding box center [145, 318] width 181 height 111
